Goal: Task Accomplishment & Management: Manage account settings

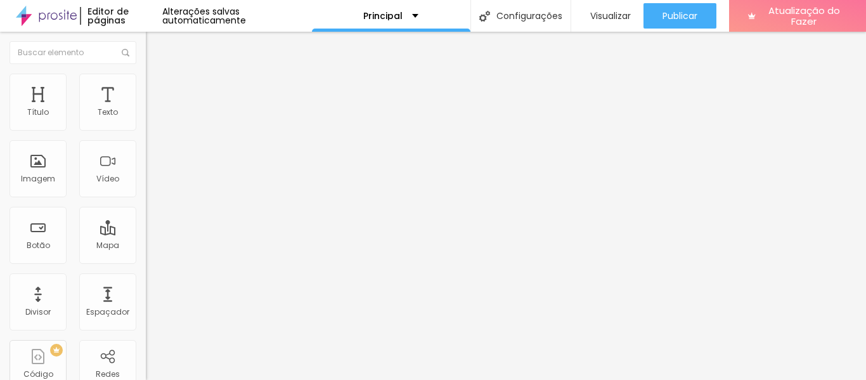
click at [153, 109] on font "Trocar imagem" at bounding box center [184, 103] width 62 height 11
click at [37, 165] on div "Imagem" at bounding box center [38, 168] width 57 height 57
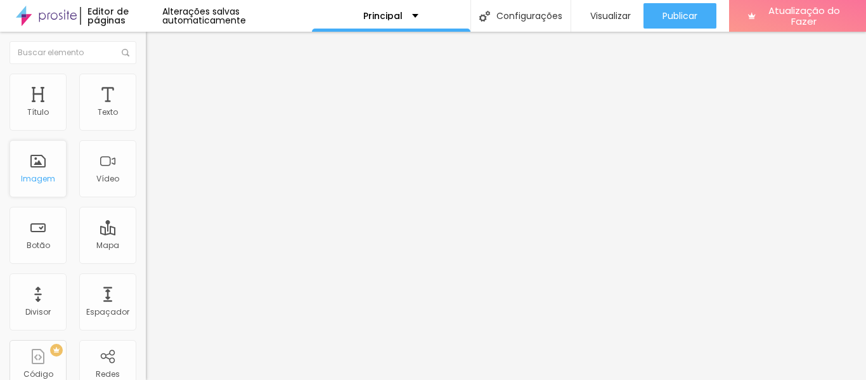
click at [41, 174] on font "Imagem" at bounding box center [38, 178] width 34 height 11
click at [146, 95] on ul "Conteúdo Estilo Avançado" at bounding box center [219, 80] width 146 height 38
click at [157, 88] on font "Estilo" at bounding box center [167, 82] width 20 height 11
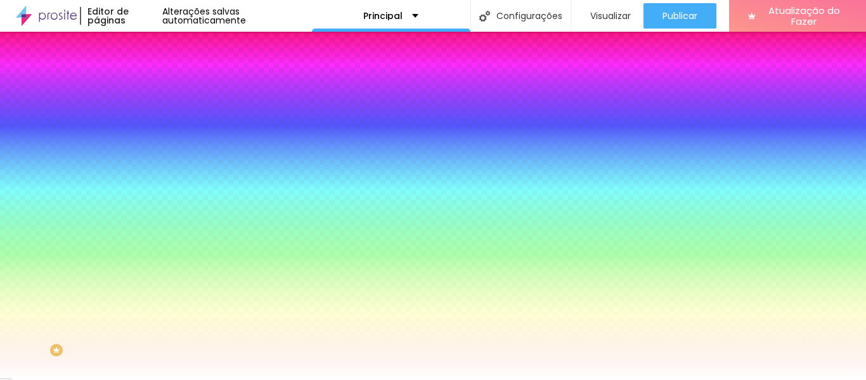
click at [157, 89] on font "Avançado" at bounding box center [178, 94] width 42 height 11
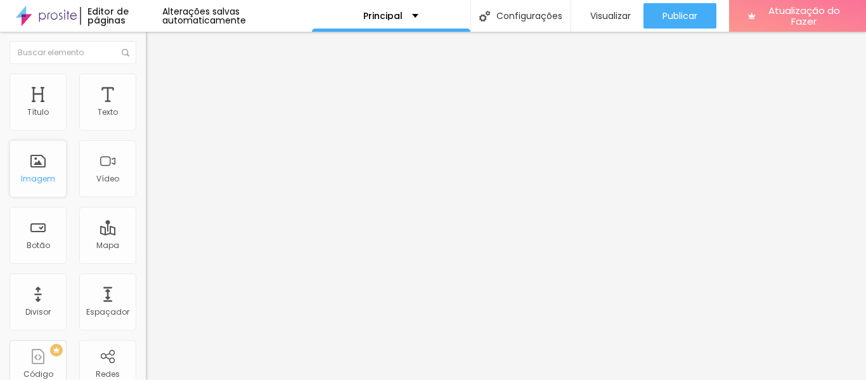
click at [38, 176] on font "Imagem" at bounding box center [38, 178] width 34 height 11
click at [153, 109] on font "Trocar imagem" at bounding box center [184, 103] width 62 height 11
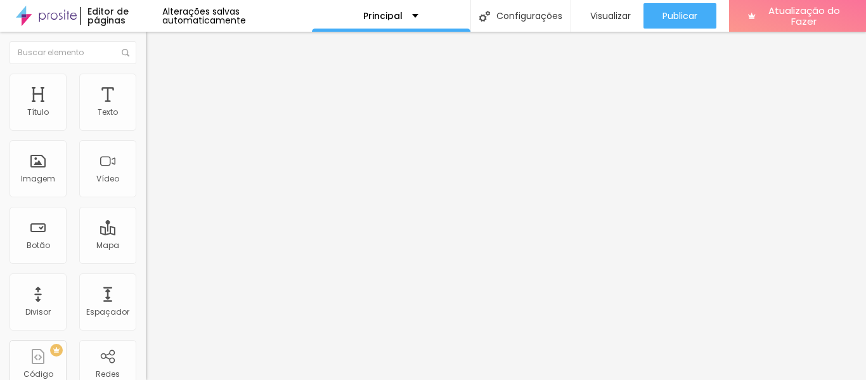
click at [153, 109] on font "Trocar imagem" at bounding box center [184, 103] width 62 height 11
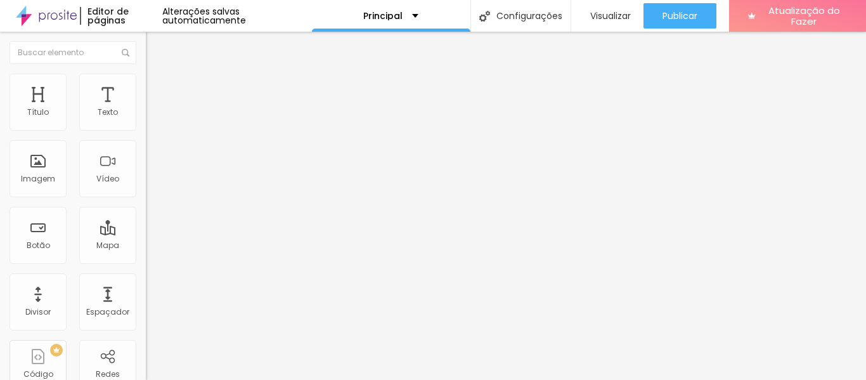
click at [153, 109] on font "Trocar imagem" at bounding box center [184, 103] width 62 height 11
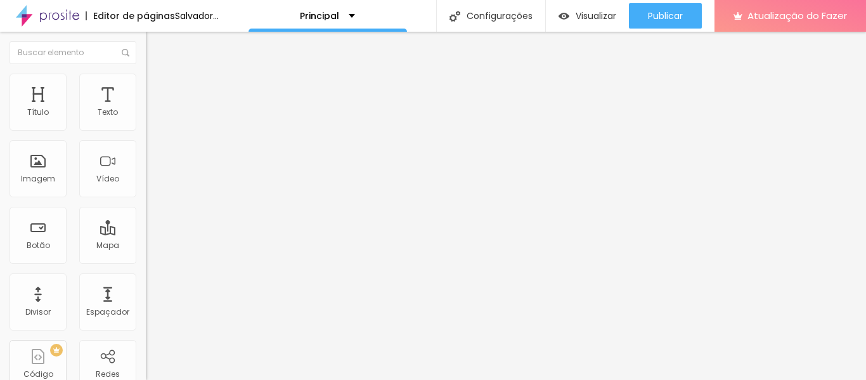
scroll to position [63, 0]
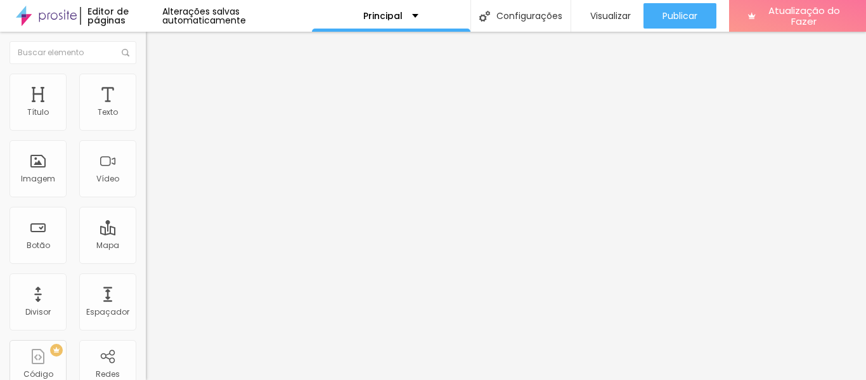
click at [146, 107] on img at bounding box center [150, 103] width 8 height 8
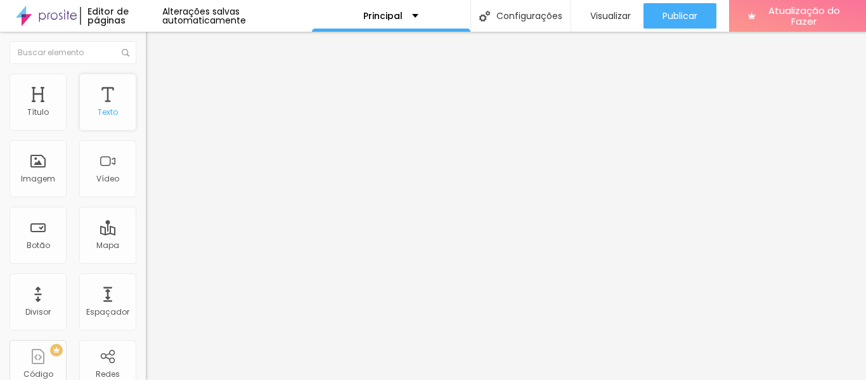
click at [107, 100] on div "Texto" at bounding box center [107, 102] width 57 height 57
click at [157, 86] on font "Avançado" at bounding box center [178, 82] width 42 height 11
click at [146, 74] on li "Estilo" at bounding box center [219, 67] width 146 height 13
click at [146, 120] on font "Título 2" at bounding box center [167, 112] width 42 height 16
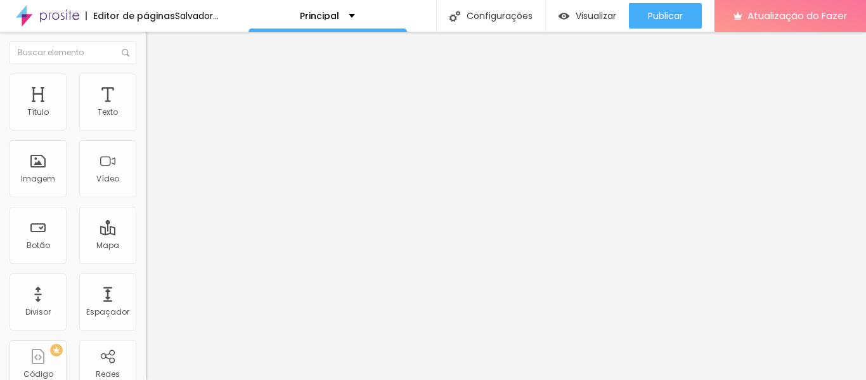
click at [146, 129] on div "Título 3 H3" at bounding box center [219, 124] width 146 height 10
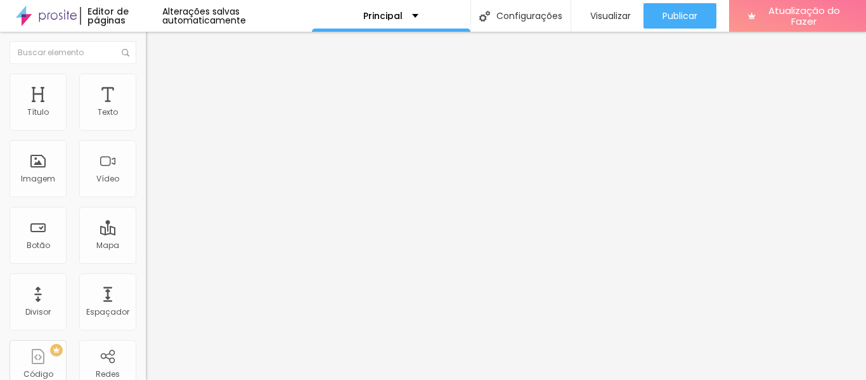
click at [146, 109] on font "Título 1" at bounding box center [167, 100] width 42 height 18
click at [146, 83] on li "Avançado" at bounding box center [219, 80] width 146 height 13
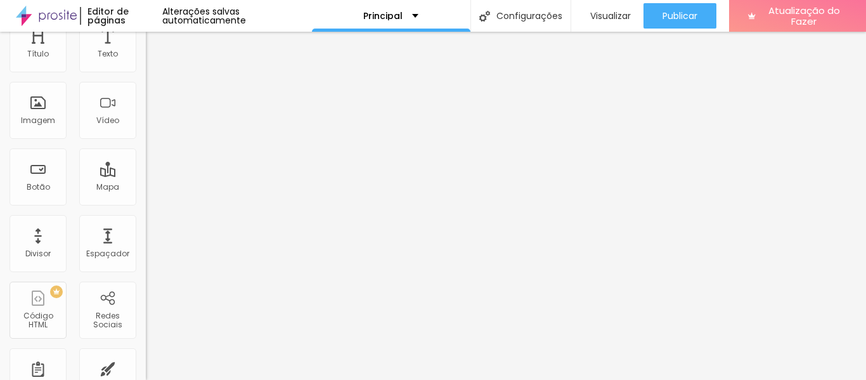
scroll to position [36, 0]
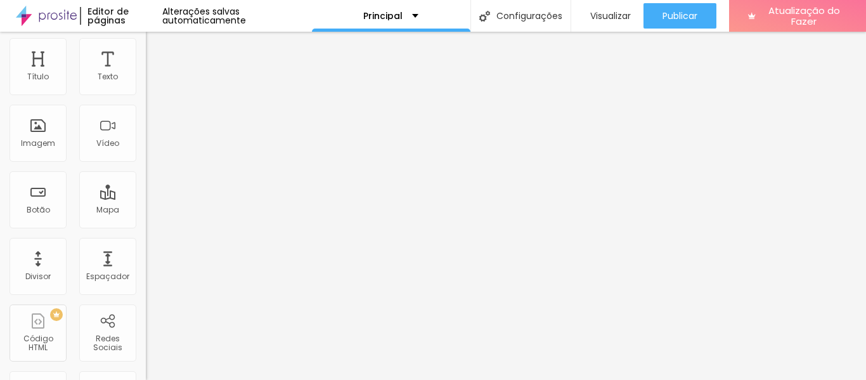
click at [146, 38] on li "Estilo" at bounding box center [219, 31] width 146 height 13
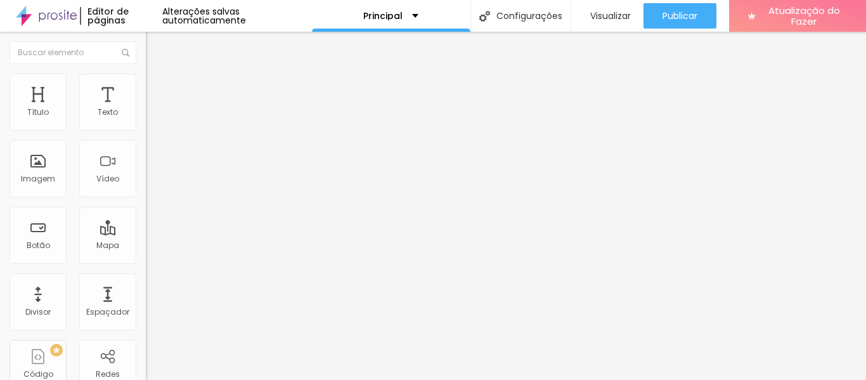
click at [146, 86] on li "Avançado" at bounding box center [219, 80] width 146 height 13
type input "27"
type input "28"
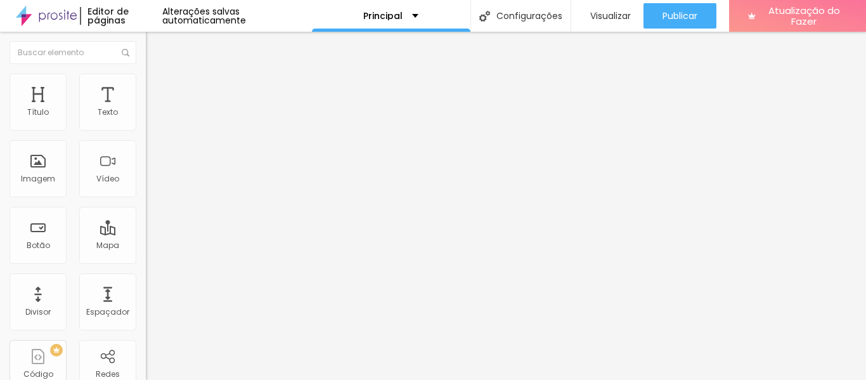
type input "31"
type input "32"
type input "33"
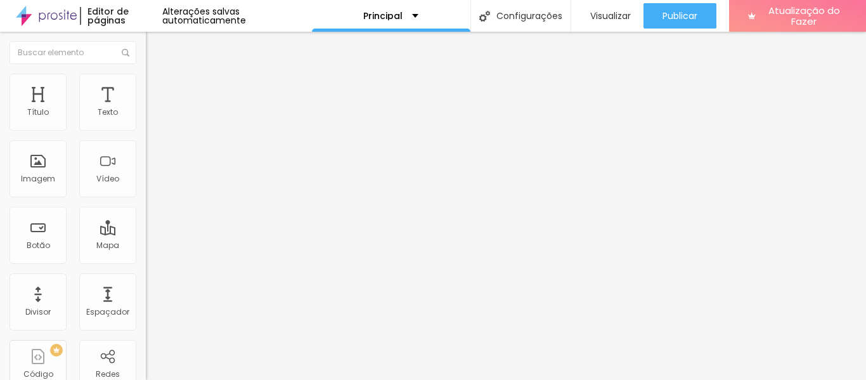
type input "33"
type input "21"
type input "5"
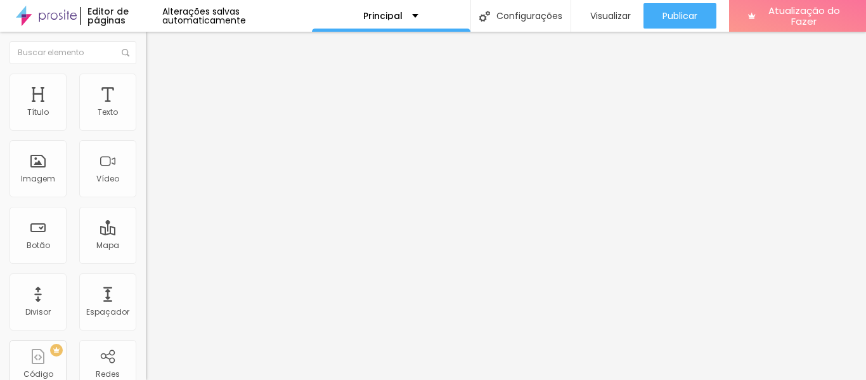
type input "7"
type input "8"
drag, startPoint x: 48, startPoint y: 153, endPoint x: 35, endPoint y: 150, distance: 13.6
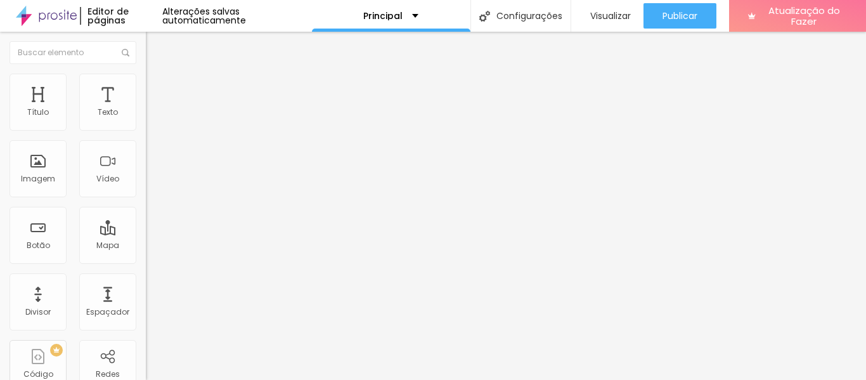
type input "8"
drag, startPoint x: 32, startPoint y: 129, endPoint x: 53, endPoint y: 134, distance: 20.9
click at [146, 134] on div "10 Espaço de cima" at bounding box center [219, 175] width 146 height 179
click at [146, 81] on ul "Estilo Avançado" at bounding box center [219, 73] width 146 height 25
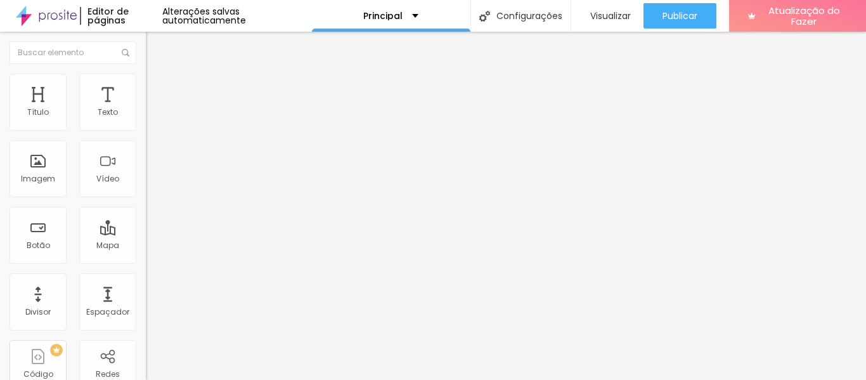
click at [146, 74] on li "Estilo" at bounding box center [219, 67] width 146 height 13
click at [155, 45] on img "button" at bounding box center [160, 46] width 10 height 10
click at [155, 42] on img "button" at bounding box center [160, 46] width 10 height 10
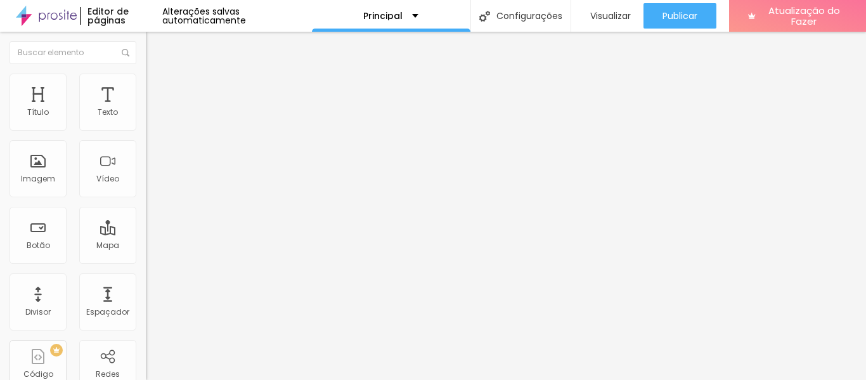
click at [155, 42] on img "button" at bounding box center [160, 46] width 10 height 10
click at [155, 41] on img "button" at bounding box center [160, 46] width 10 height 10
click at [146, 148] on font "Sólido" at bounding box center [158, 148] width 25 height 11
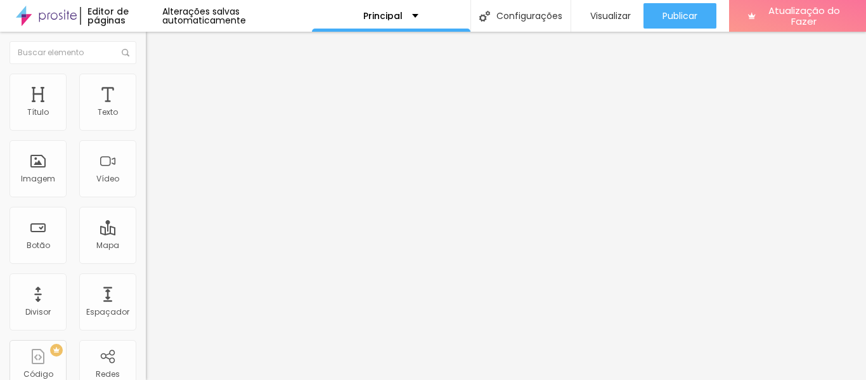
click at [157, 89] on font "Avançado" at bounding box center [178, 94] width 42 height 11
click at [146, 82] on li "Estilo" at bounding box center [219, 80] width 146 height 13
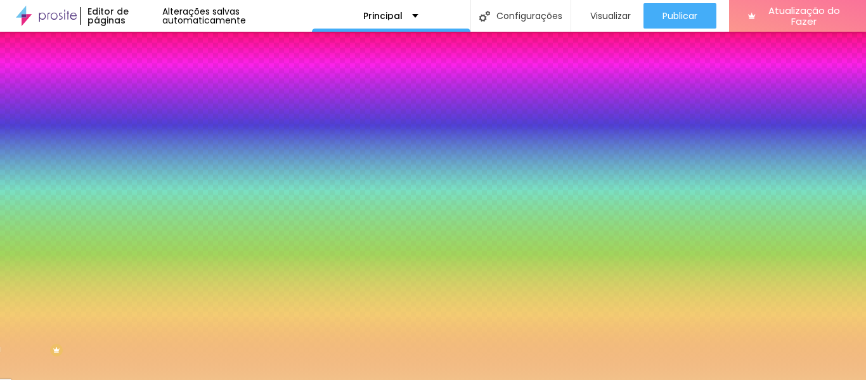
click at [146, 121] on div at bounding box center [219, 121] width 146 height 0
click at [146, 129] on input "#F2C189" at bounding box center [222, 127] width 152 height 13
paste input "8D4747"
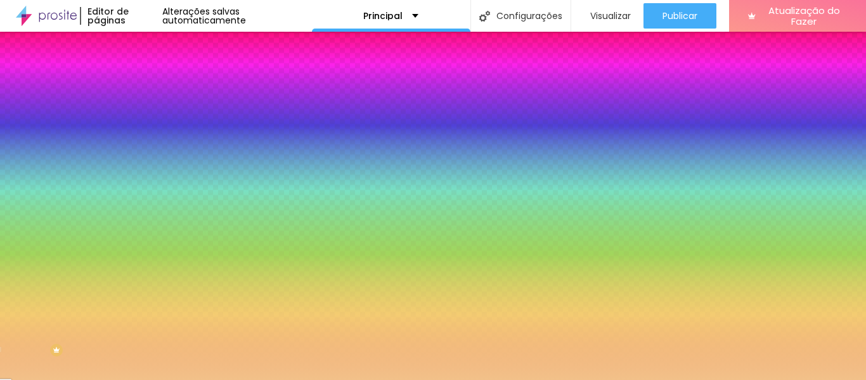
type input "#8D4747"
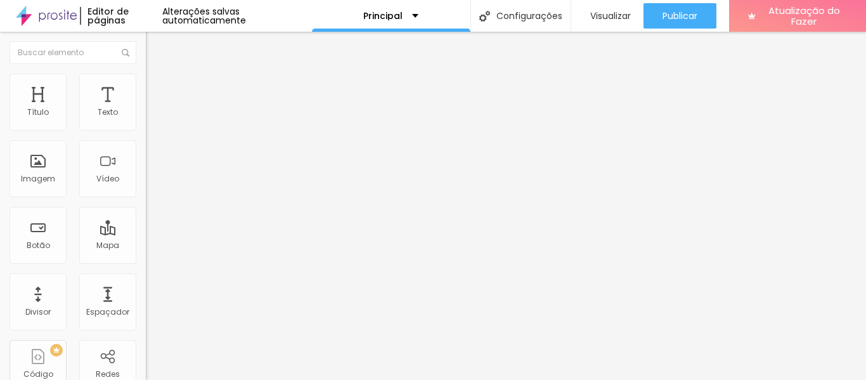
click at [146, 86] on li "Avançado" at bounding box center [219, 92] width 146 height 13
click at [146, 86] on li "Estilo" at bounding box center [219, 80] width 146 height 13
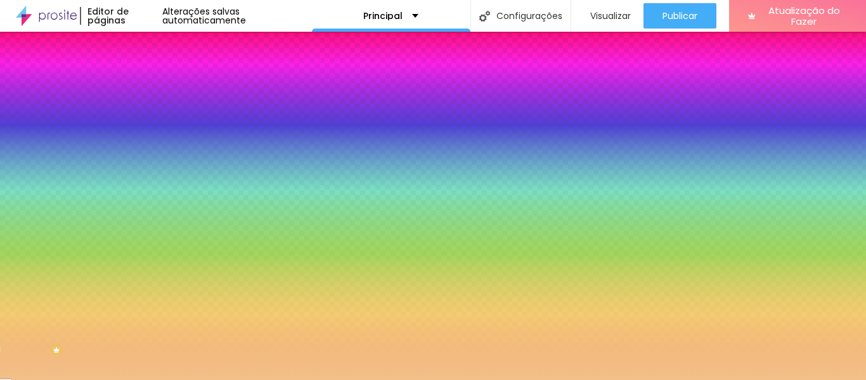
click at [146, 129] on input "#F2C189" at bounding box center [222, 127] width 152 height 13
paste input "8D474"
drag, startPoint x: 101, startPoint y: 129, endPoint x: 145, endPoint y: 131, distance: 43.8
click at [146, 132] on div "Cor Voltar ao padrão #8D474 Tamanho 50 % Peso 3" at bounding box center [219, 148] width 146 height 99
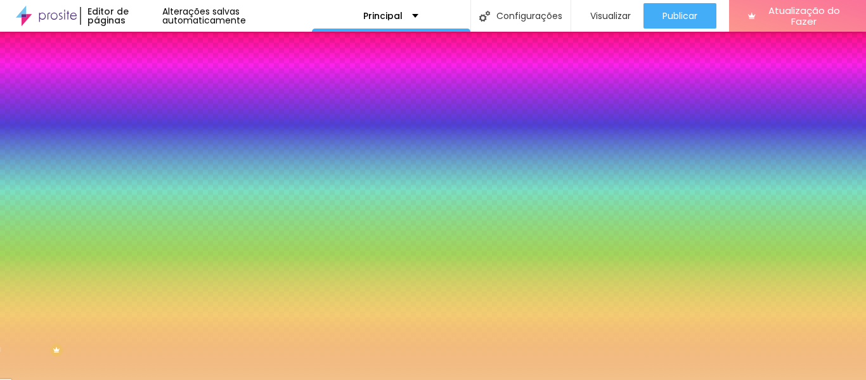
paste input "7"
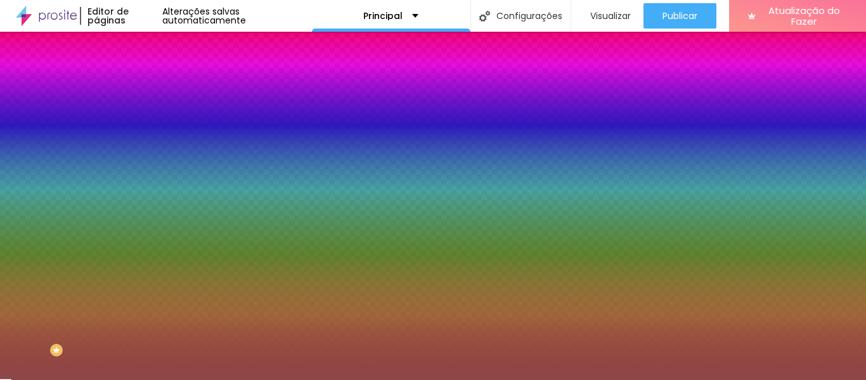
type input "#8D4747"
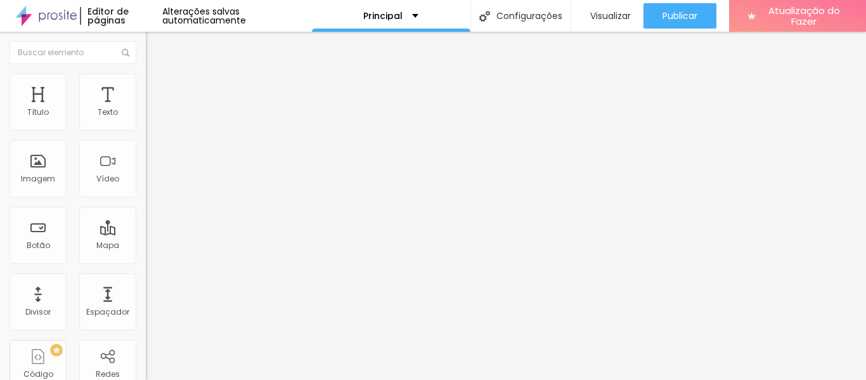
click at [157, 88] on font "Estilo" at bounding box center [167, 82] width 20 height 11
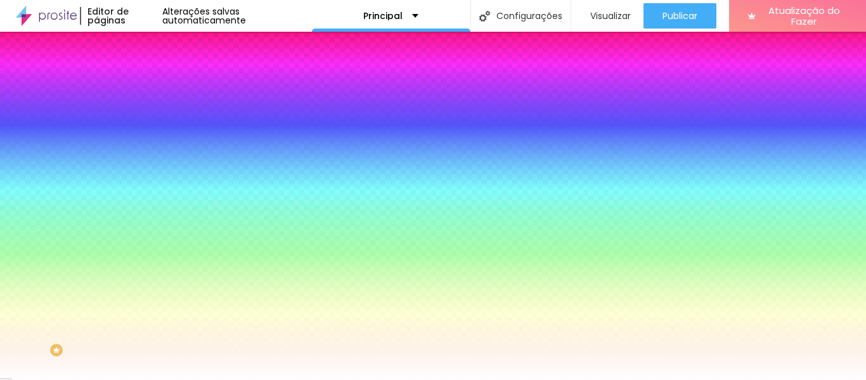
drag, startPoint x: 101, startPoint y: 128, endPoint x: 137, endPoint y: 129, distance: 36.2
click at [146, 129] on div "Cor do ícone Voltar ao padrão #F2C189 Cor de fundo Voltar ao padrão #FFFFFF 0 E…" at bounding box center [219, 313] width 146 height 428
paste input "8D4747"
type input "#8D4747"
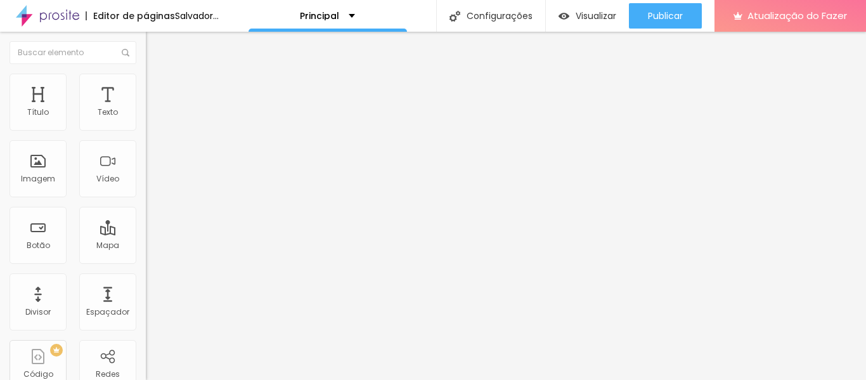
click at [157, 89] on font "Avançado" at bounding box center [178, 94] width 42 height 11
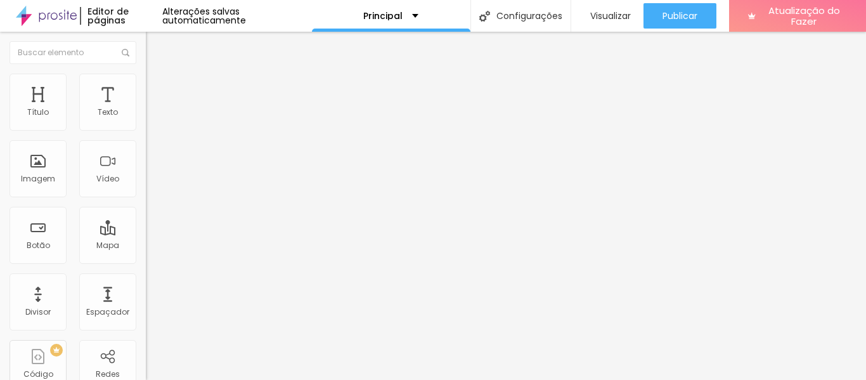
click at [146, 79] on img at bounding box center [151, 79] width 11 height 11
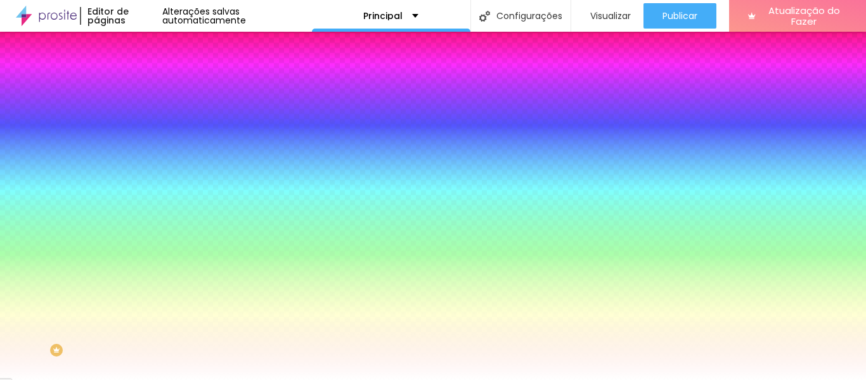
paste input "8D4747"
type input "#8D4747"
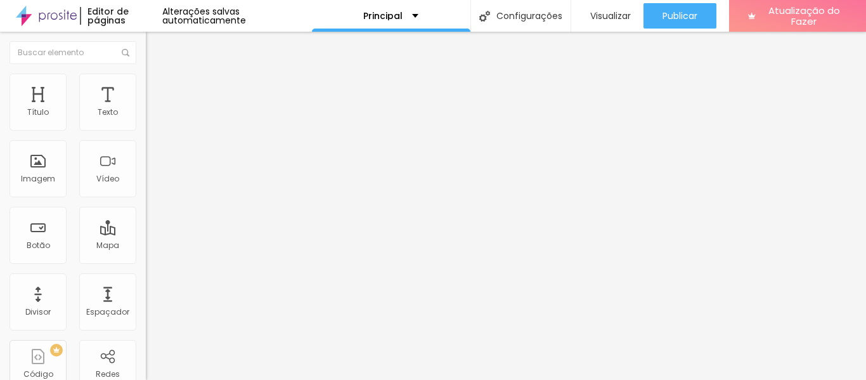
click at [146, 82] on img at bounding box center [151, 79] width 11 height 11
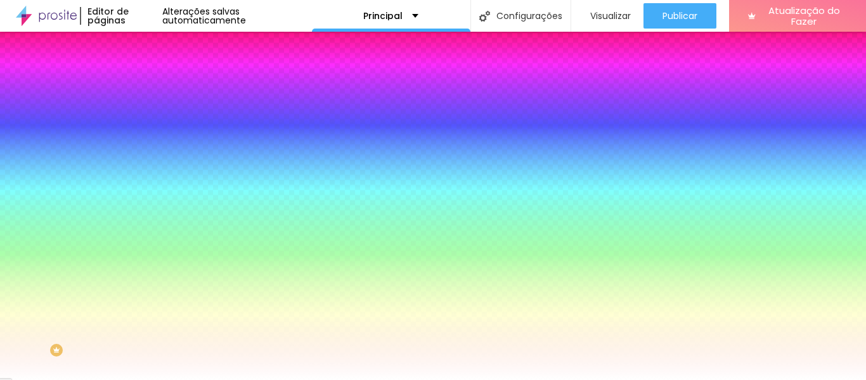
drag, startPoint x: 118, startPoint y: 127, endPoint x: 145, endPoint y: 127, distance: 27.3
click at [146, 127] on div "Cor do ícone Voltar ao padrão #F2C189 Cor de fundo Voltar ao padrão #FFFFFF 0 E…" at bounding box center [219, 313] width 146 height 428
paste input "8D4747"
type input "#8D4747"
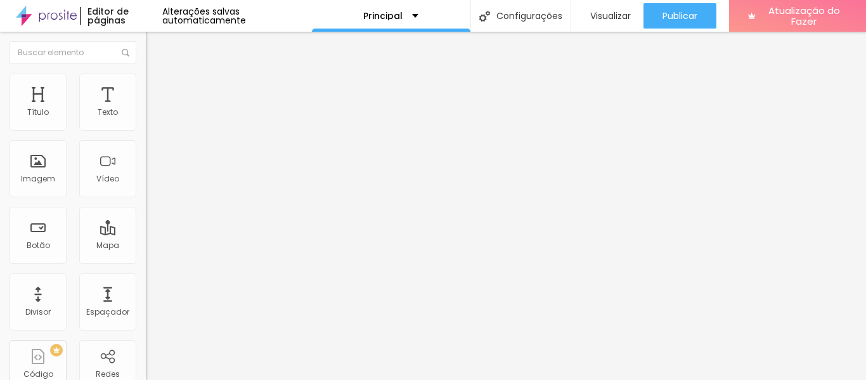
click at [146, 75] on img at bounding box center [151, 79] width 11 height 11
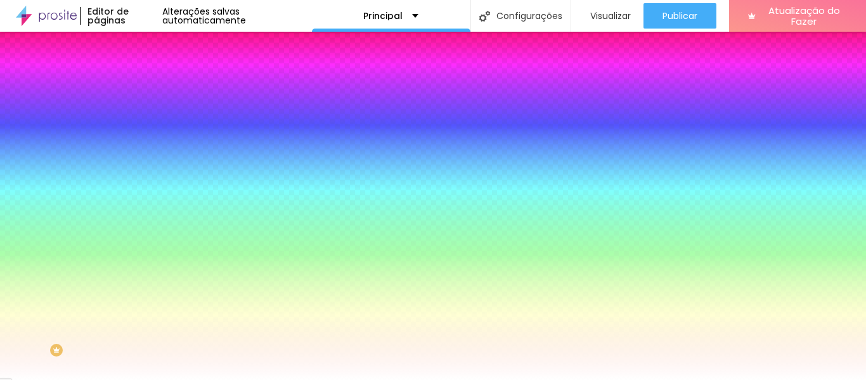
click at [146, 118] on div "Cor do ícone Voltar ao padrão #8D4747" at bounding box center [219, 116] width 146 height 35
click at [146, 122] on input "#8D4747" at bounding box center [222, 127] width 152 height 13
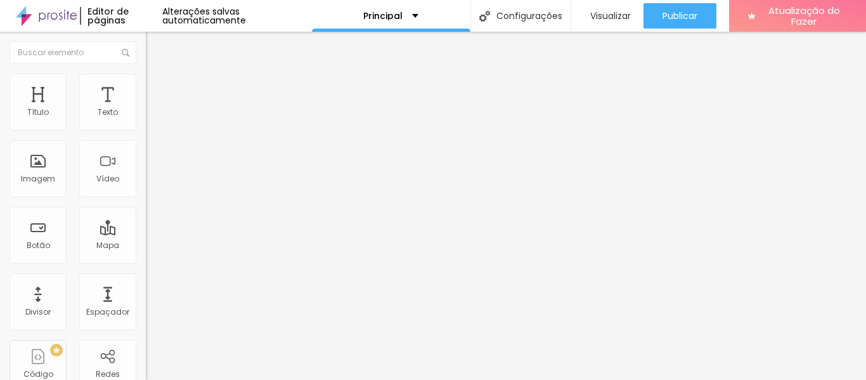
click at [146, 82] on img at bounding box center [151, 79] width 11 height 11
click at [146, 86] on img at bounding box center [151, 91] width 11 height 11
click at [146, 79] on img at bounding box center [151, 79] width 11 height 11
click at [157, 88] on font "Estilo" at bounding box center [167, 82] width 20 height 11
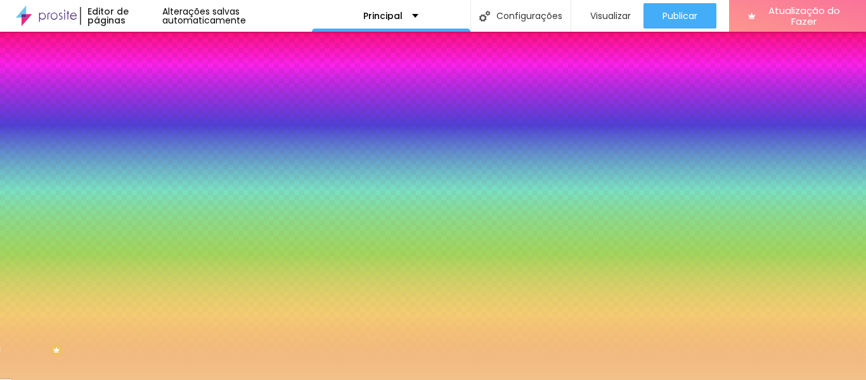
drag, startPoint x: 105, startPoint y: 127, endPoint x: 136, endPoint y: 127, distance: 31.7
click at [146, 127] on div "Cor Voltar ao padrão #F2C189 Tamanho 30 % Peso 3" at bounding box center [219, 148] width 146 height 99
paste input "8D4747"
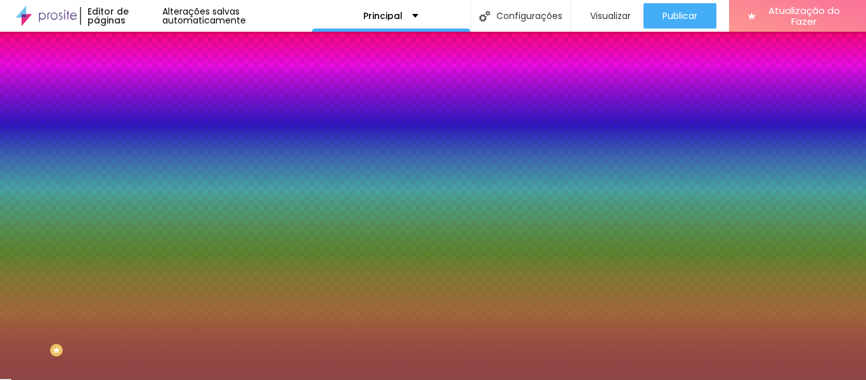
type input "#8D4747"
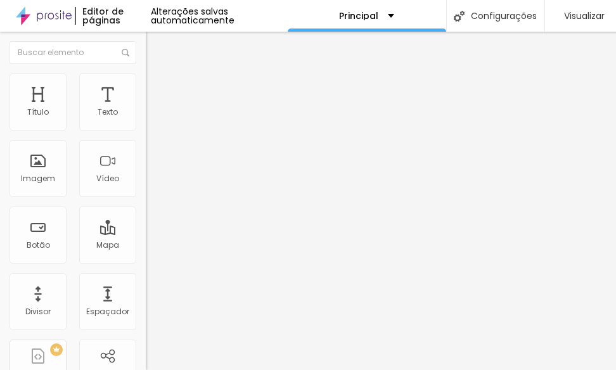
click at [157, 87] on font "Estilo" at bounding box center [167, 82] width 20 height 11
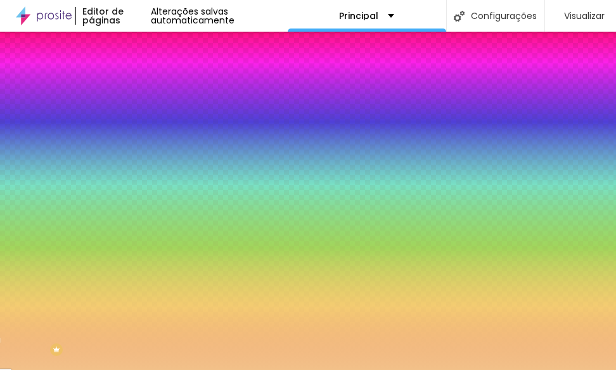
drag, startPoint x: 103, startPoint y: 230, endPoint x: 140, endPoint y: 229, distance: 36.8
click at [146, 229] on div "Imagem de fundo Adicionar imagem Efeito da Imagem Nenhum Nenhum Paralaxe Cor de…" at bounding box center [219, 181] width 146 height 164
paste input "AF"
click at [146, 185] on div "Voltar ao padrão #" at bounding box center [219, 171] width 146 height 27
click at [146, 172] on div at bounding box center [219, 172] width 146 height 0
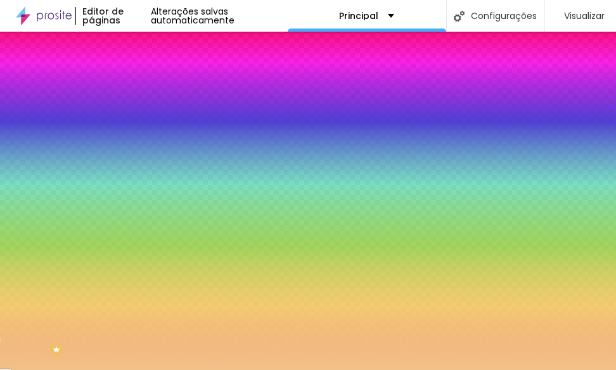
click at [146, 172] on div at bounding box center [219, 172] width 146 height 0
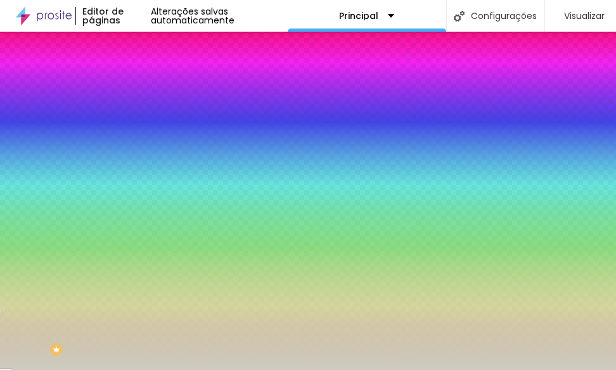
type input "#D0D0C1"
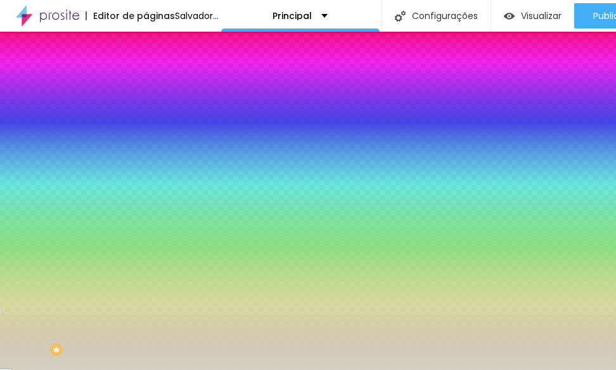
drag, startPoint x: 70, startPoint y: 267, endPoint x: 26, endPoint y: 263, distance: 44.6
click at [26, 263] on div at bounding box center [308, 185] width 616 height 370
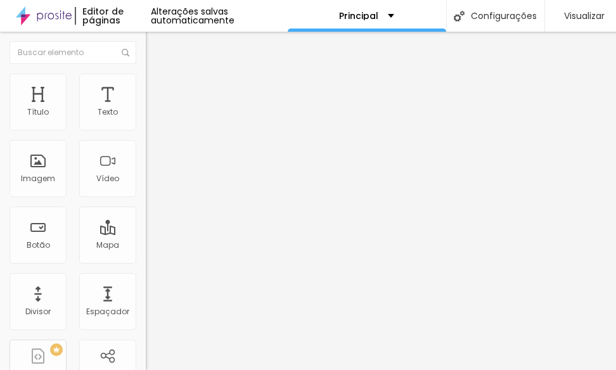
click at [146, 84] on li "Estilo" at bounding box center [219, 80] width 146 height 13
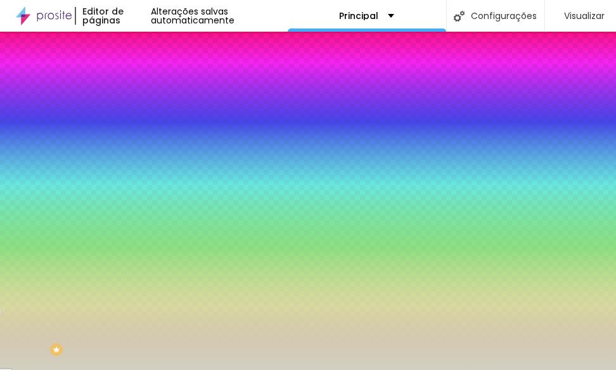
drag, startPoint x: 124, startPoint y: 232, endPoint x: 141, endPoint y: 231, distance: 17.1
click at [146, 231] on div "Imagem de fundo Adicionar imagem Efeito da Imagem Nenhum Nenhum Paralaxe Cor de…" at bounding box center [219, 181] width 146 height 164
paste input "EDD1C7"
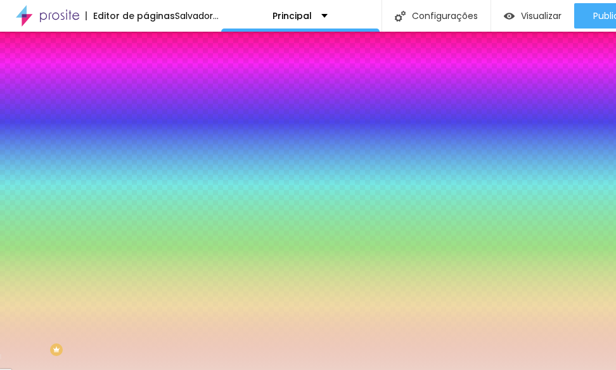
type input "#EDD1C7"
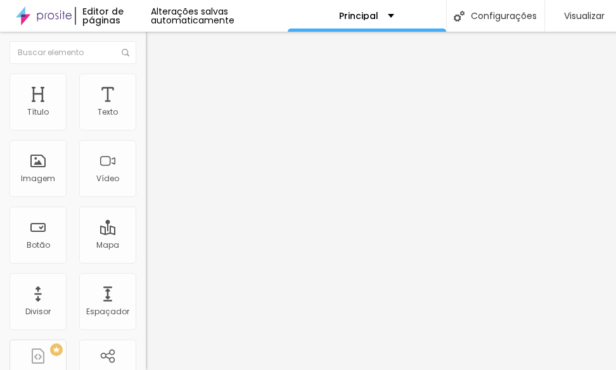
click at [146, 264] on img at bounding box center [150, 268] width 9 height 9
click at [146, 80] on li "Estilo" at bounding box center [219, 80] width 146 height 13
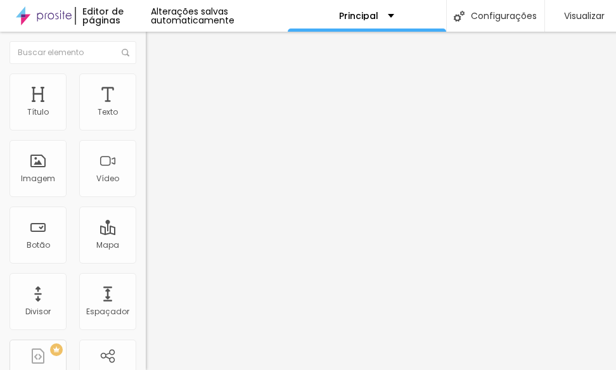
click at [146, 86] on img at bounding box center [151, 91] width 11 height 11
click at [146, 74] on li "Conteúdo" at bounding box center [219, 67] width 146 height 13
click at [146, 122] on img at bounding box center [219, 182] width 146 height 146
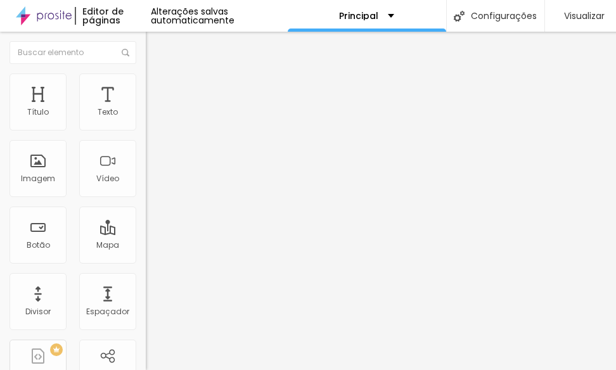
paste input "[URL][DOMAIN_NAME]"
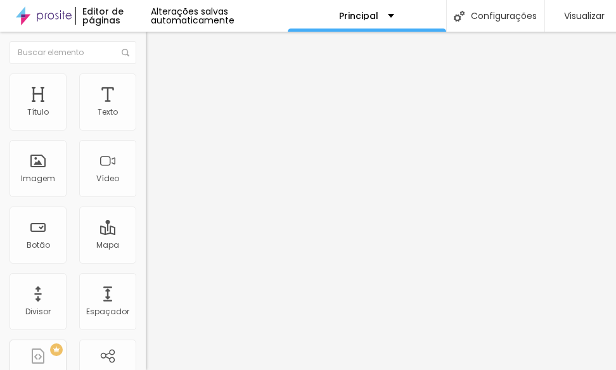
paste input "text"
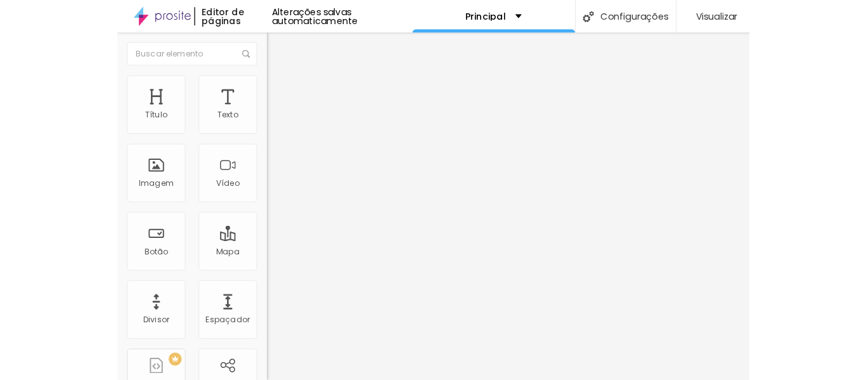
scroll to position [0, 0]
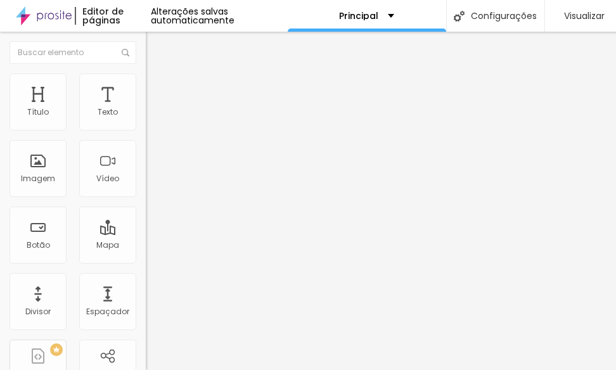
type input "[URL][DOMAIN_NAME]"
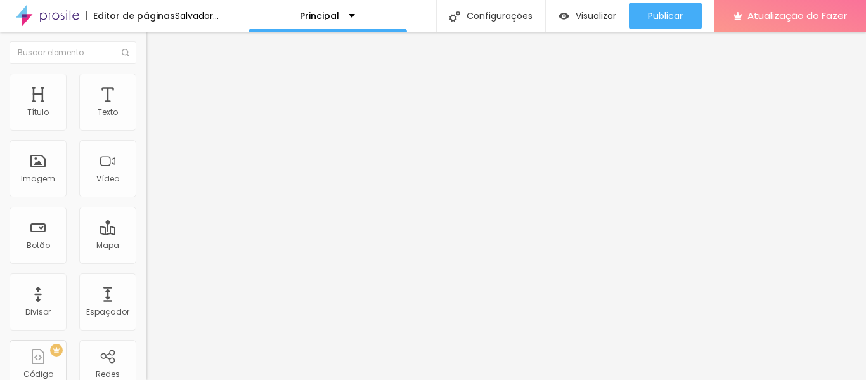
drag, startPoint x: 57, startPoint y: 230, endPoint x: 4, endPoint y: 221, distance: 53.9
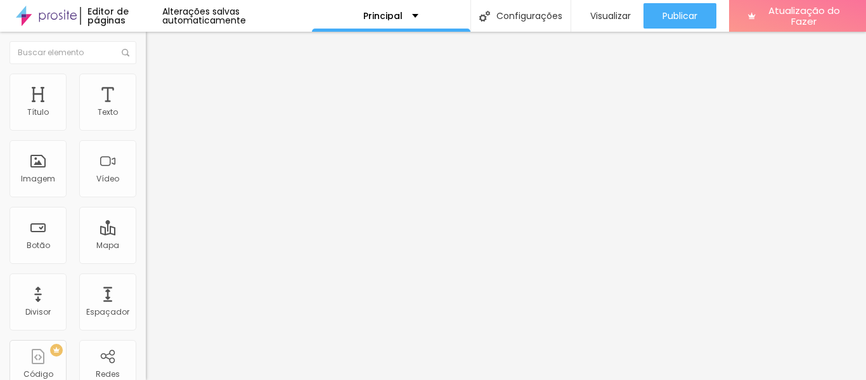
paste input "[DOMAIN_NAME][URL]"
type input "[URL][DOMAIN_NAME]"
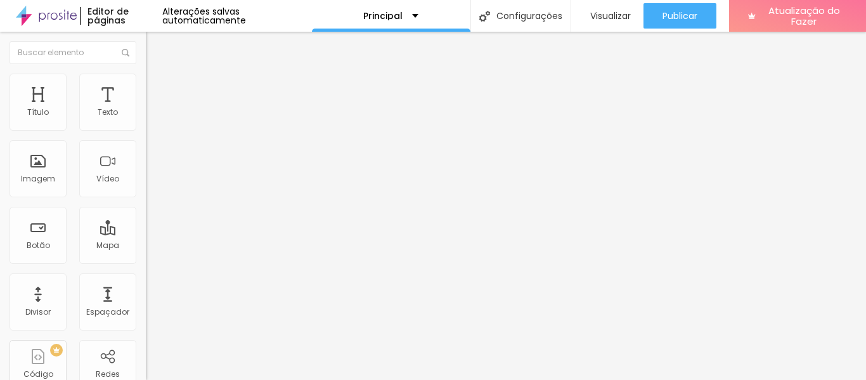
drag, startPoint x: 32, startPoint y: 249, endPoint x: 0, endPoint y: 250, distance: 31.7
paste input "[DOMAIN_NAME][URL]"
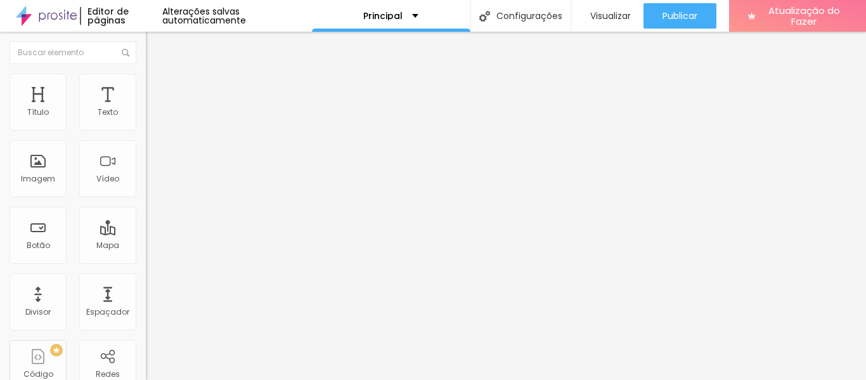
type input "[URL][DOMAIN_NAME]"
click at [154, 124] on div "Contato" at bounding box center [218, 117] width 129 height 11
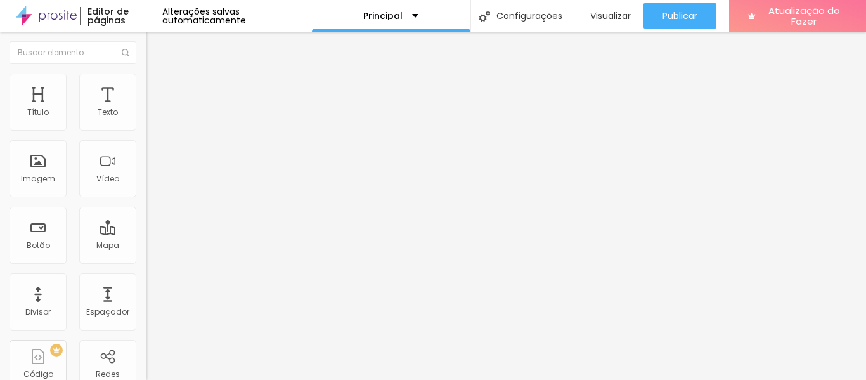
click at [153, 109] on font "Trocar imagem" at bounding box center [184, 103] width 62 height 11
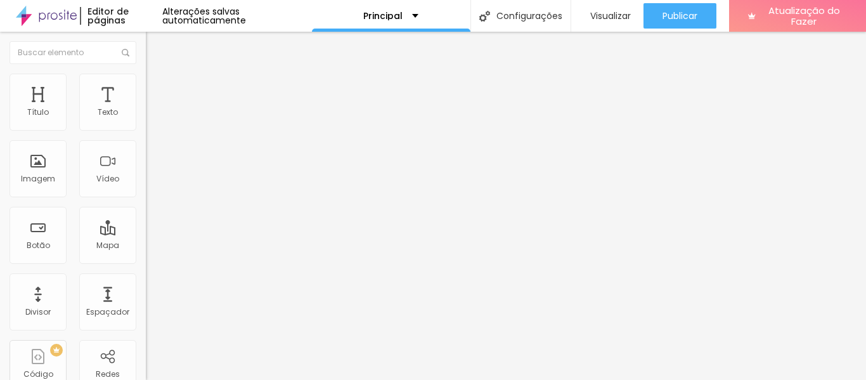
scroll to position [561, 0]
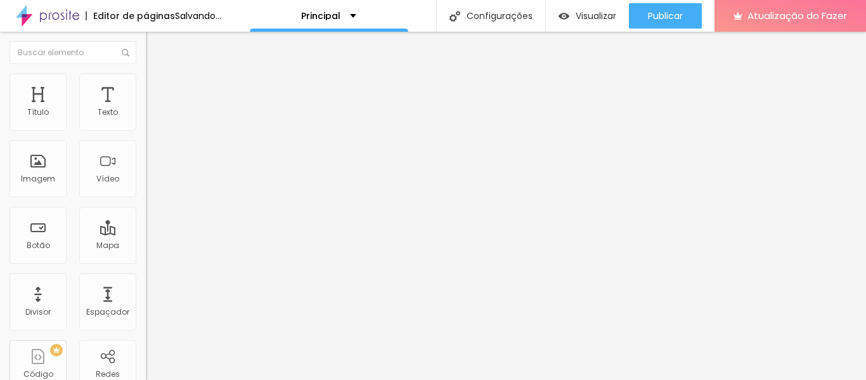
click at [146, 109] on span "Trocar imagem" at bounding box center [180, 103] width 69 height 11
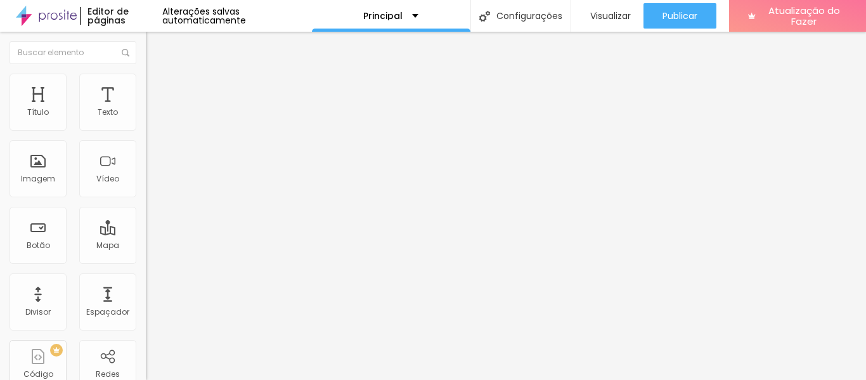
scroll to position [647, 0]
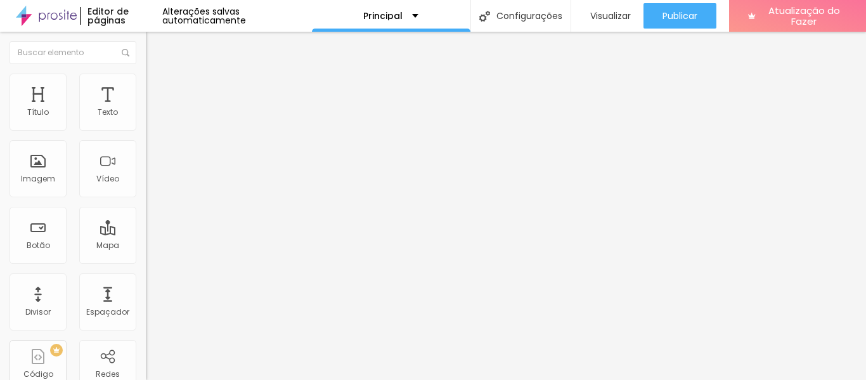
click at [146, 99] on li "Avançado" at bounding box center [219, 92] width 146 height 13
click at [146, 89] on ul "Conteúdo Estilo Avançado" at bounding box center [219, 80] width 146 height 38
click at [157, 88] on font "Estilo" at bounding box center [167, 82] width 20 height 11
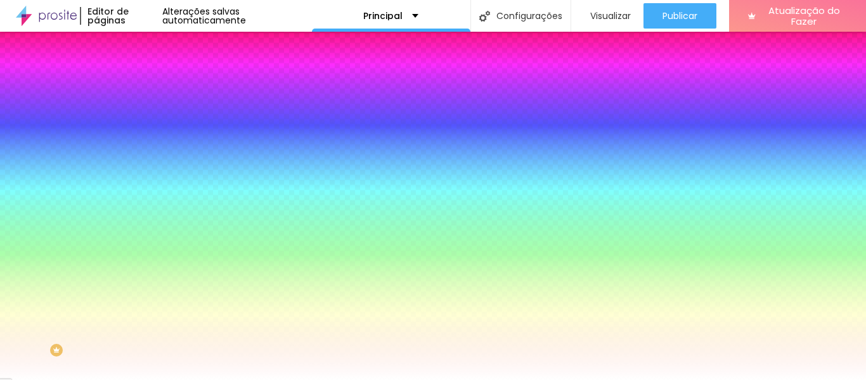
paste input "EDD1C7"
type input "#EDD1C7"
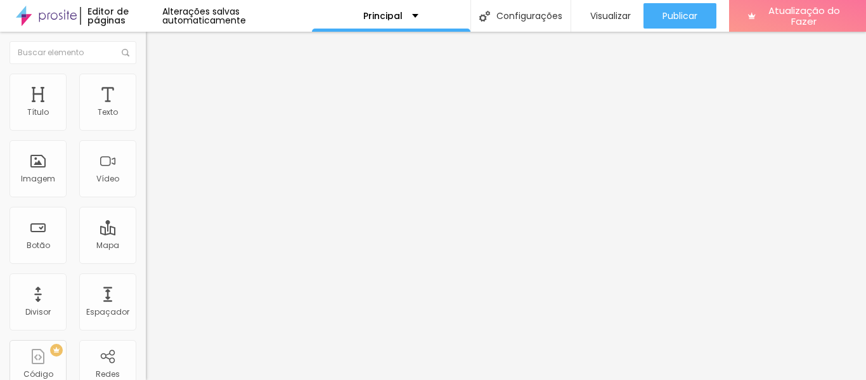
click at [146, 77] on li "Estilo" at bounding box center [219, 80] width 146 height 13
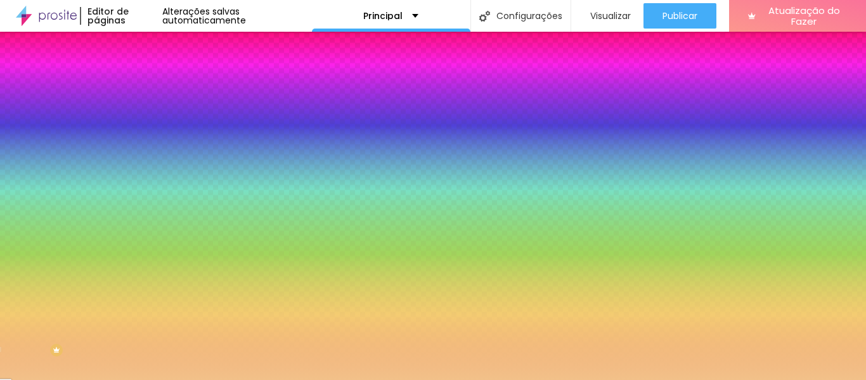
paste input "E"
paste input "[DATE]"
type input "#[DATE]"
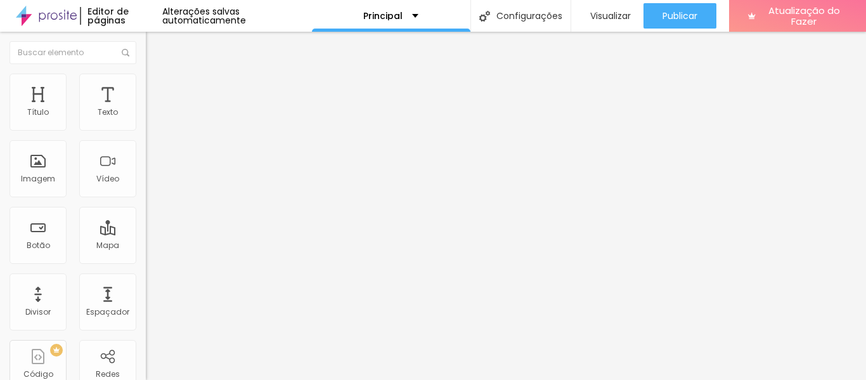
click at [146, 74] on img at bounding box center [151, 79] width 11 height 11
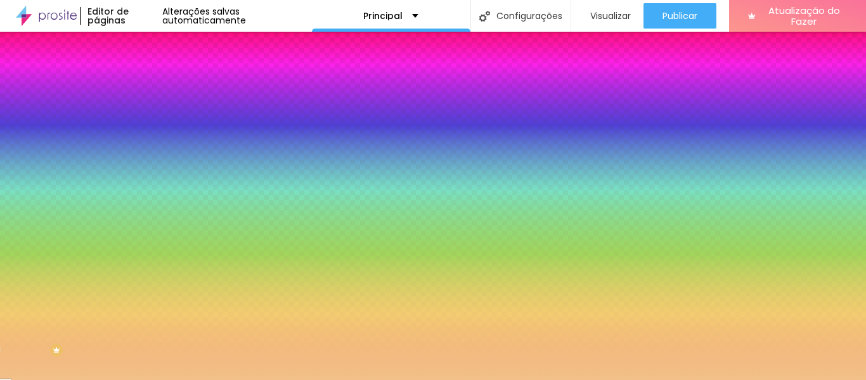
drag, startPoint x: 101, startPoint y: 127, endPoint x: 142, endPoint y: 128, distance: 41.2
click at [146, 128] on div "Cor Voltar ao padrão #F2C189 Tamanho 50 % Peso 3" at bounding box center [219, 148] width 146 height 99
paste input "AC747F"
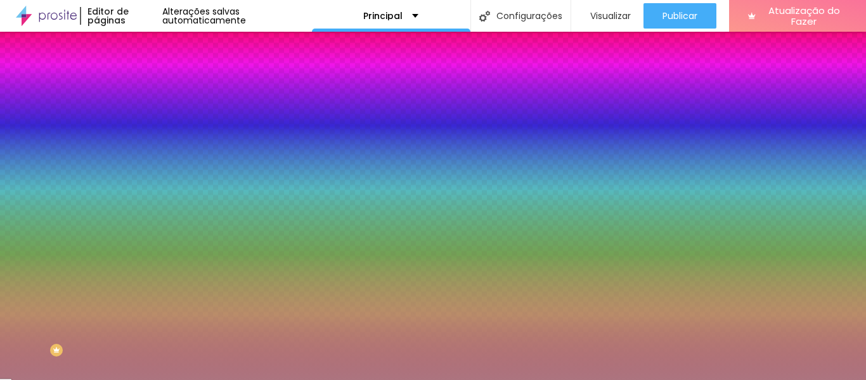
type input "#AC747F"
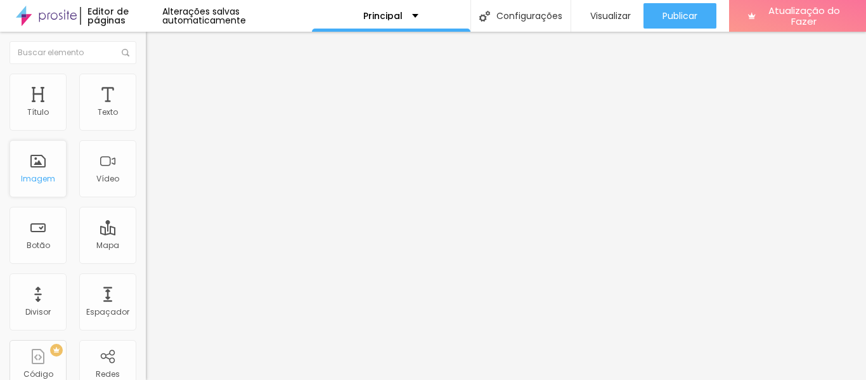
click at [52, 160] on div "Imagem" at bounding box center [38, 168] width 57 height 57
click at [153, 109] on font "Adicionar imagem" at bounding box center [190, 103] width 74 height 11
click at [146, 77] on ul "Conteúdo Estilo Avançado" at bounding box center [219, 80] width 146 height 38
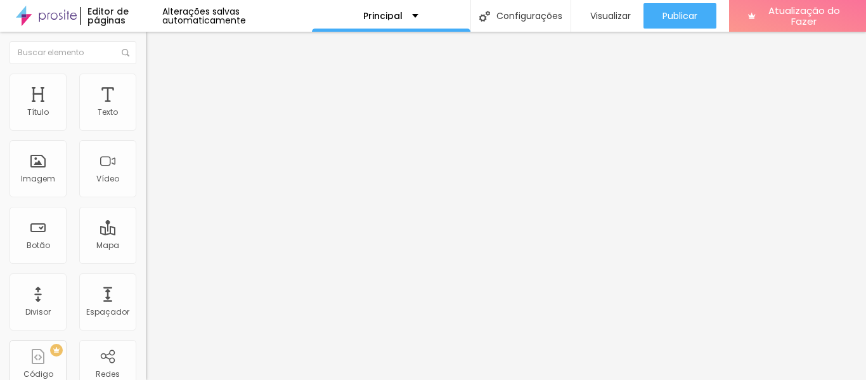
click at [146, 79] on li "Estilo" at bounding box center [219, 80] width 146 height 13
click at [146, 79] on img at bounding box center [151, 79] width 11 height 11
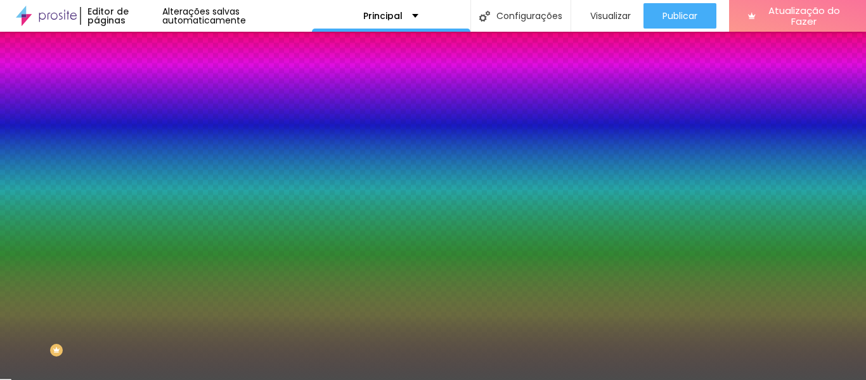
drag, startPoint x: 98, startPoint y: 230, endPoint x: 140, endPoint y: 230, distance: 41.9
click at [146, 230] on div "Imagem de fundo Trocar imagem Efeito da Imagem Nenhum Nenhum Paralaxe Cor de fu…" at bounding box center [219, 181] width 146 height 164
paste input "9185"
click at [146, 193] on div "Efeitos de fundo" at bounding box center [219, 189] width 146 height 8
drag, startPoint x: 107, startPoint y: 227, endPoint x: 145, endPoint y: 224, distance: 38.8
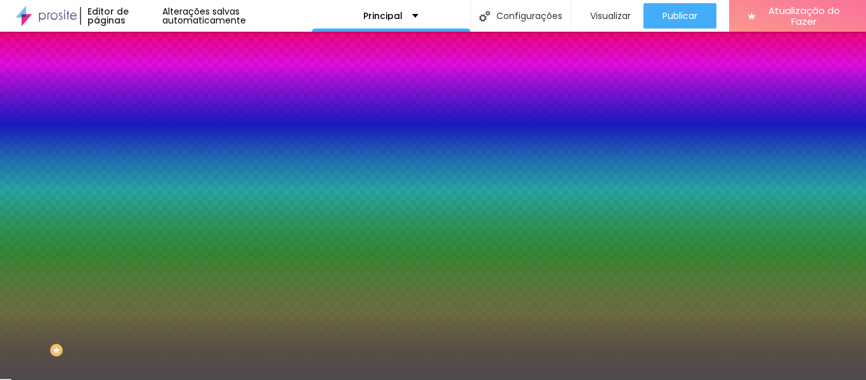
click at [146, 227] on div "Imagem de fundo Trocar imagem Efeito da Imagem Nenhum Nenhum Paralaxe Cor de fu…" at bounding box center [219, 181] width 146 height 164
paste input "FDE5DD"
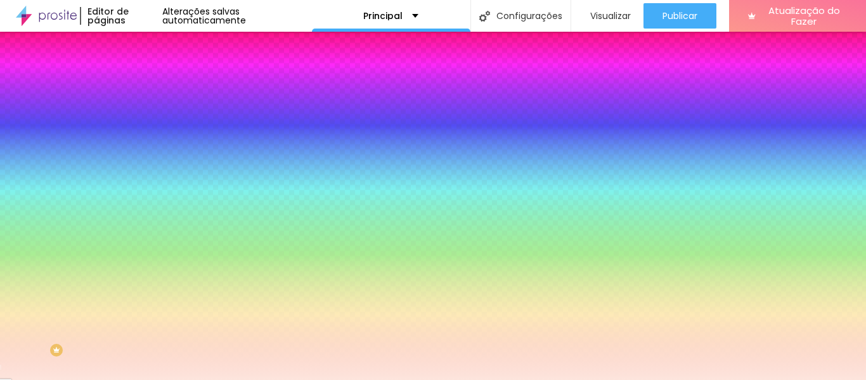
click at [146, 193] on div "Efeitos de fundo" at bounding box center [219, 189] width 146 height 8
paste input "6F2EA"
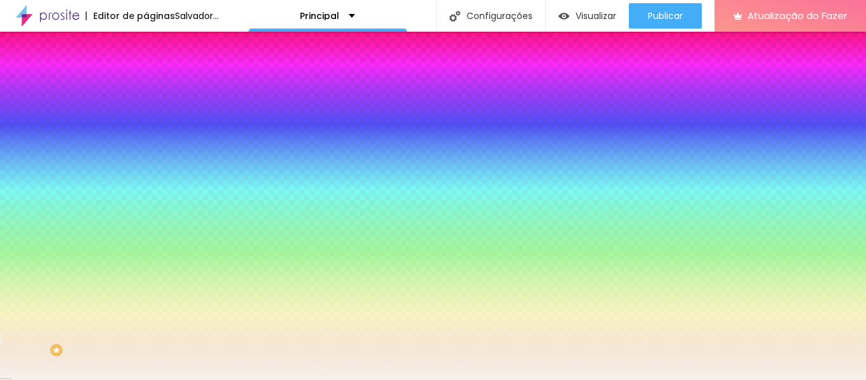
type input "#F6F2EA"
click at [146, 193] on div "Efeitos de fundo" at bounding box center [219, 189] width 146 height 8
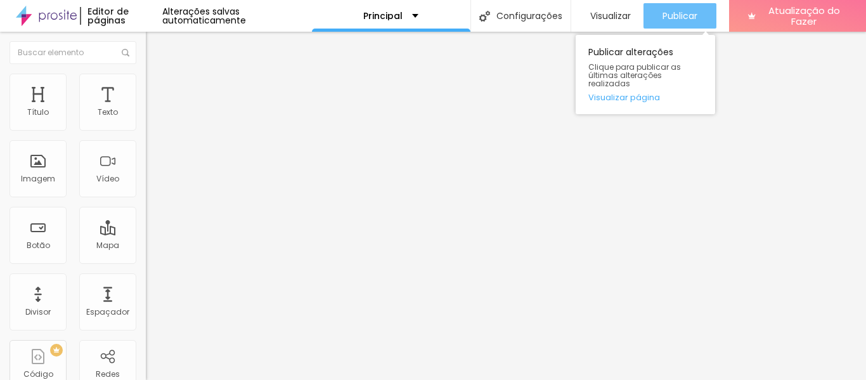
click at [658, 22] on button "Publicar" at bounding box center [680, 15] width 73 height 25
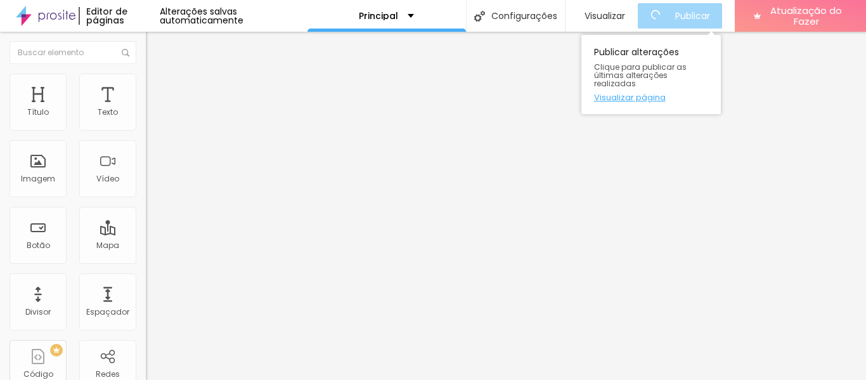
click at [643, 91] on font "Visualizar página" at bounding box center [630, 97] width 72 height 12
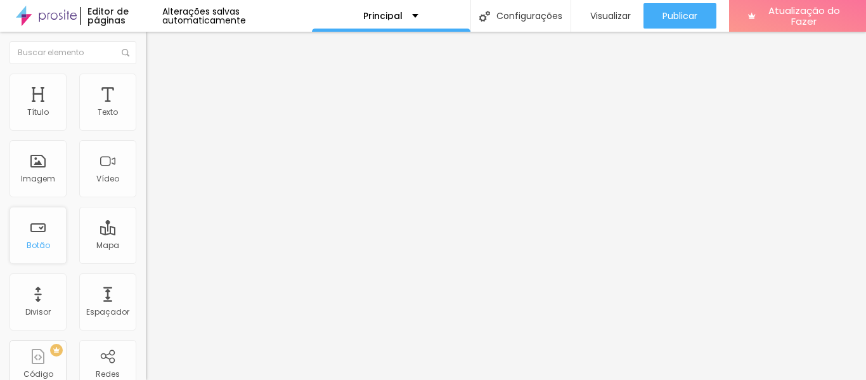
click at [50, 237] on div "Botão" at bounding box center [38, 235] width 57 height 57
click at [399, 11] on div "Principal" at bounding box center [391, 16] width 159 height 32
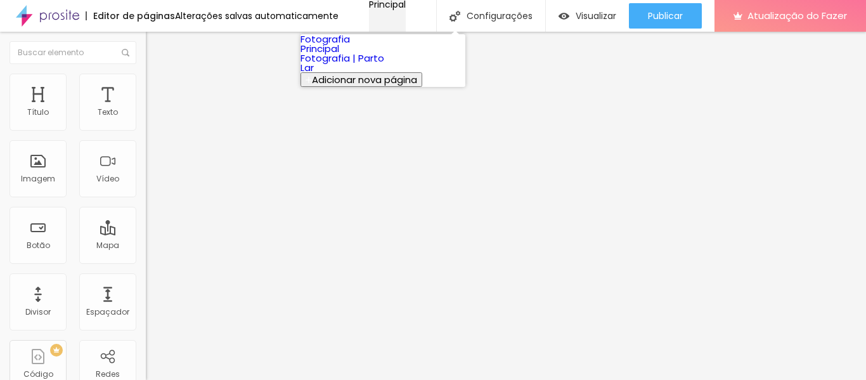
click at [399, 9] on div "Principal" at bounding box center [387, 4] width 37 height 9
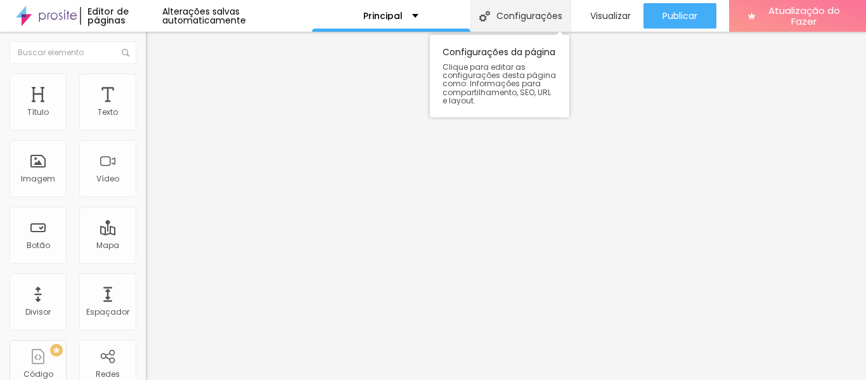
click at [527, 11] on font "Configurações" at bounding box center [530, 16] width 66 height 13
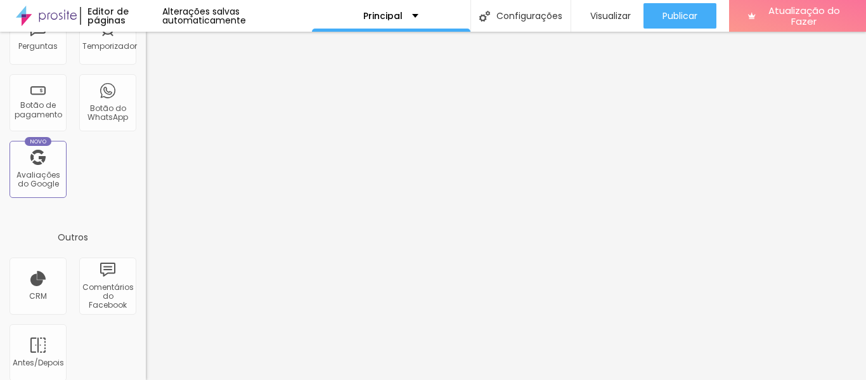
scroll to position [476, 0]
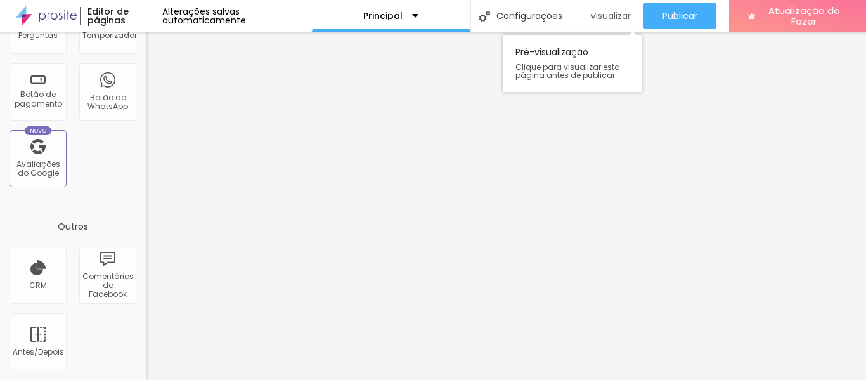
click at [616, 13] on font "Visualizar" at bounding box center [610, 16] width 41 height 13
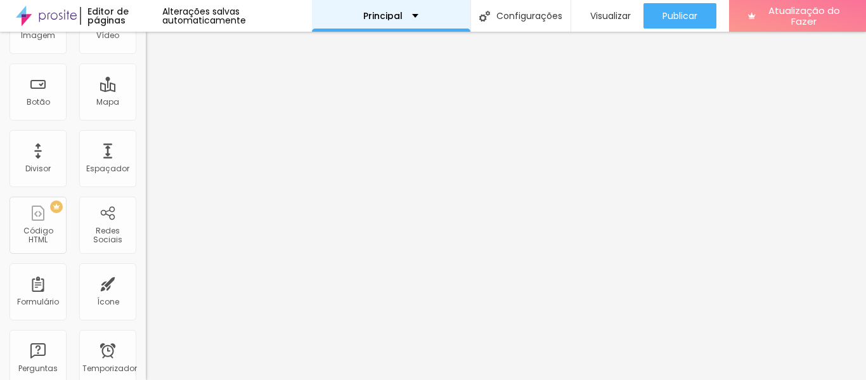
scroll to position [0, 0]
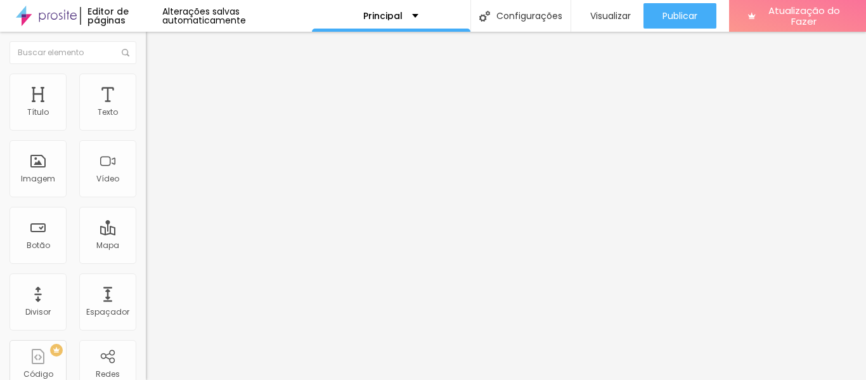
click at [146, 277] on div at bounding box center [219, 277] width 146 height 0
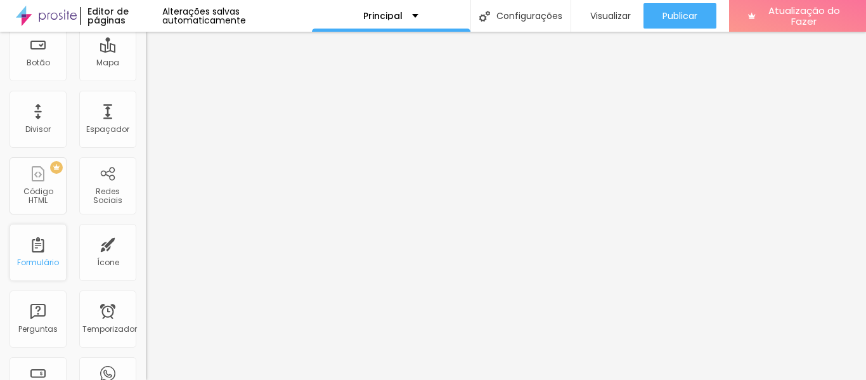
scroll to position [223, 0]
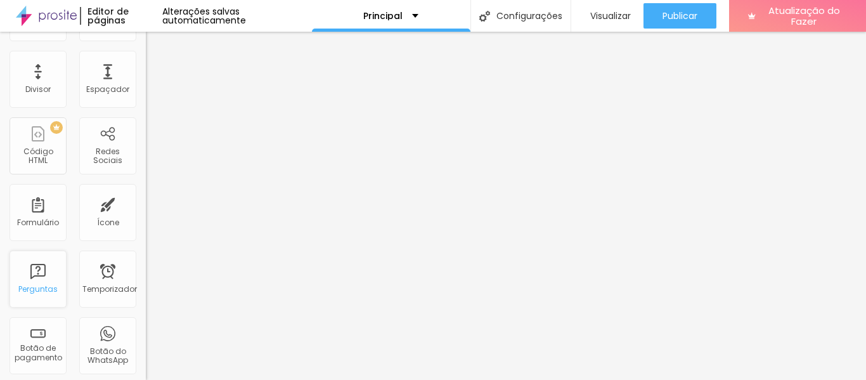
click at [40, 271] on div "Perguntas" at bounding box center [38, 278] width 57 height 57
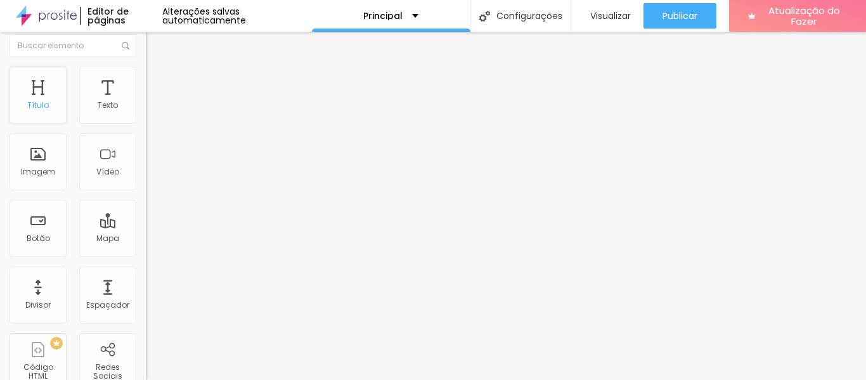
scroll to position [0, 0]
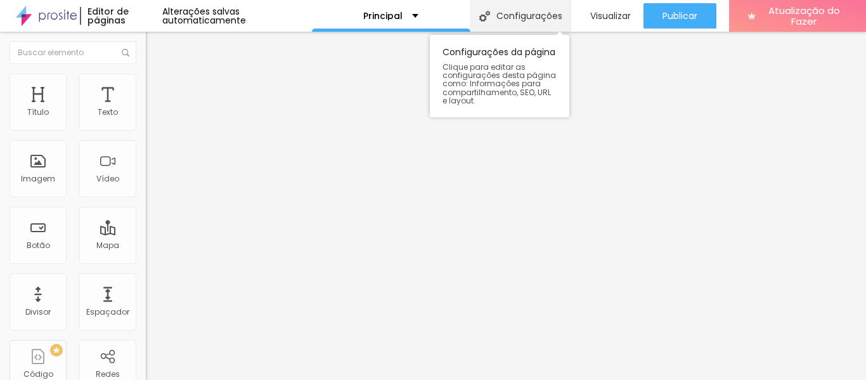
click at [521, 22] on font "Configurações" at bounding box center [530, 16] width 66 height 13
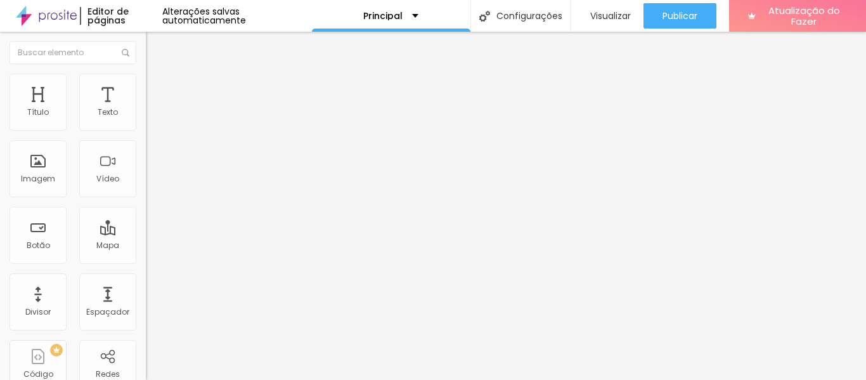
click at [386, 23] on div "Principal" at bounding box center [391, 16] width 159 height 32
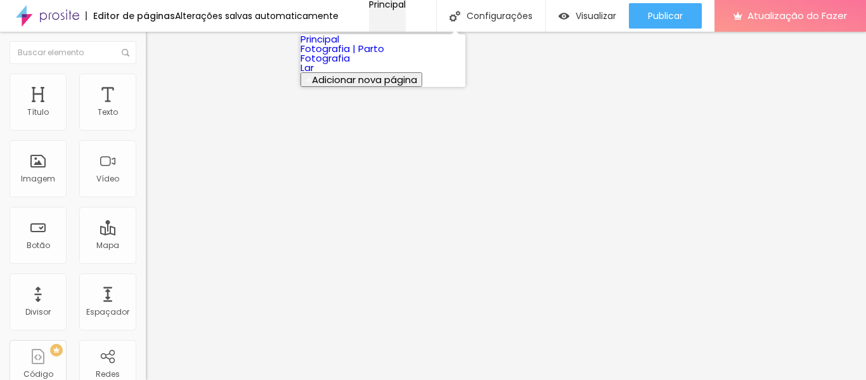
click at [386, 9] on div "Principal" at bounding box center [387, 4] width 37 height 9
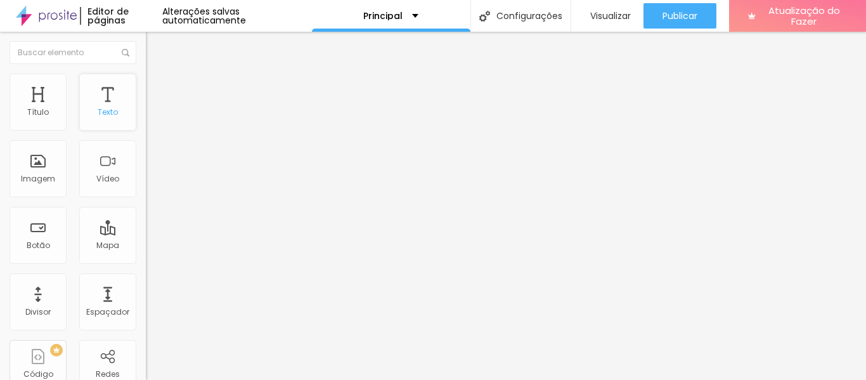
click at [94, 98] on div "Texto" at bounding box center [107, 102] width 57 height 57
click at [37, 98] on div "Título" at bounding box center [38, 102] width 57 height 57
click at [97, 20] on font "Editor de páginas" at bounding box center [108, 16] width 41 height 22
